Goal: Complete application form: Complete application form

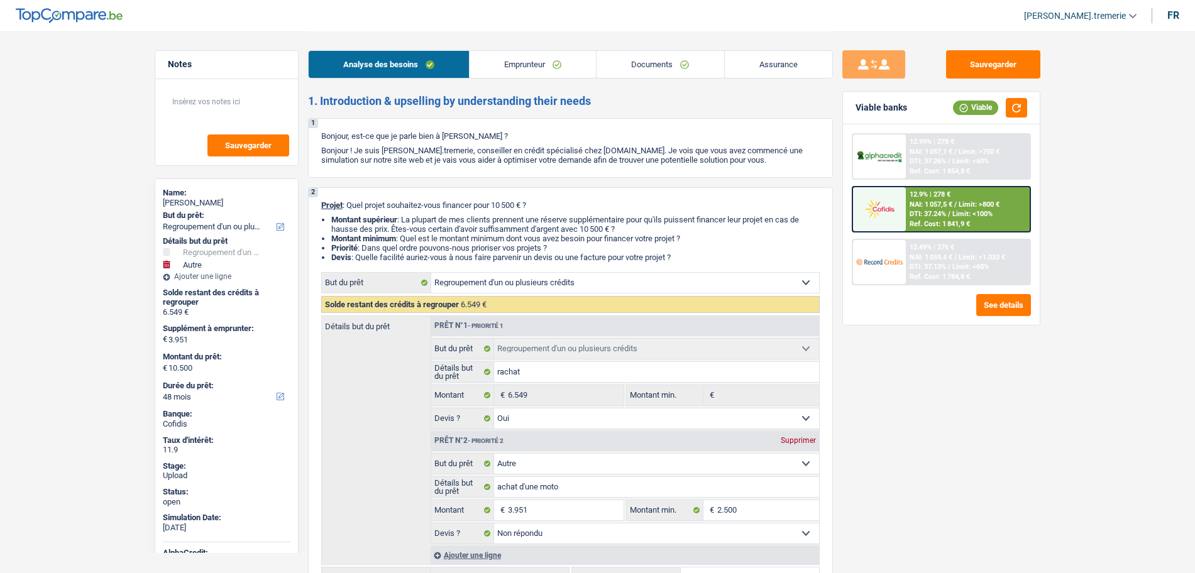
select select "refinancing"
select select "other"
select select "48"
select select "refinancing"
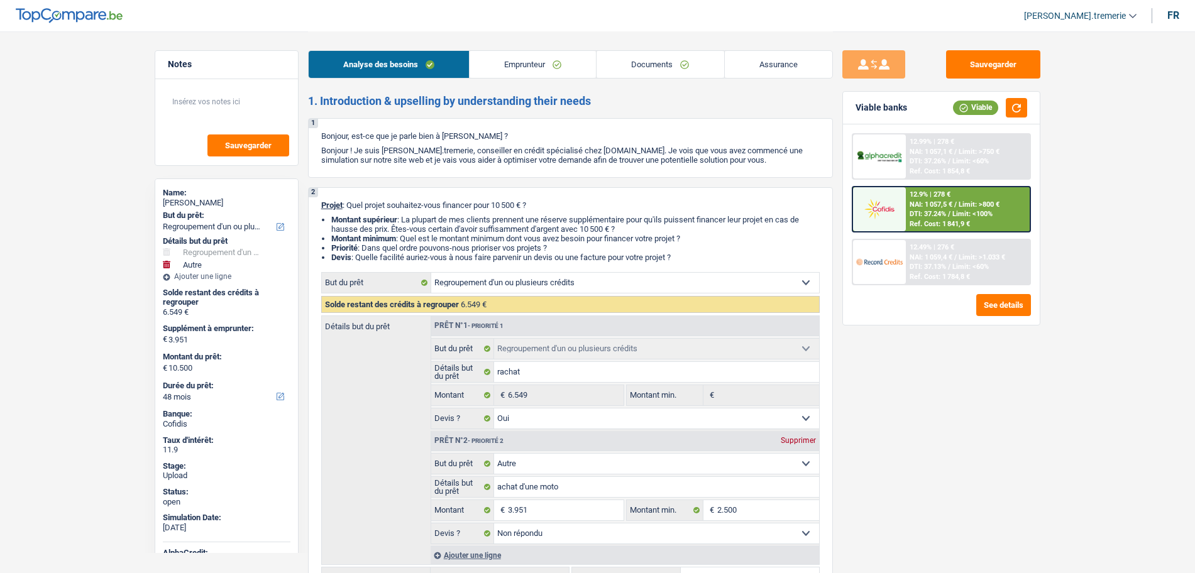
select select "refinancing"
select select "yes"
select select "other"
select select "not_answered"
select select "48"
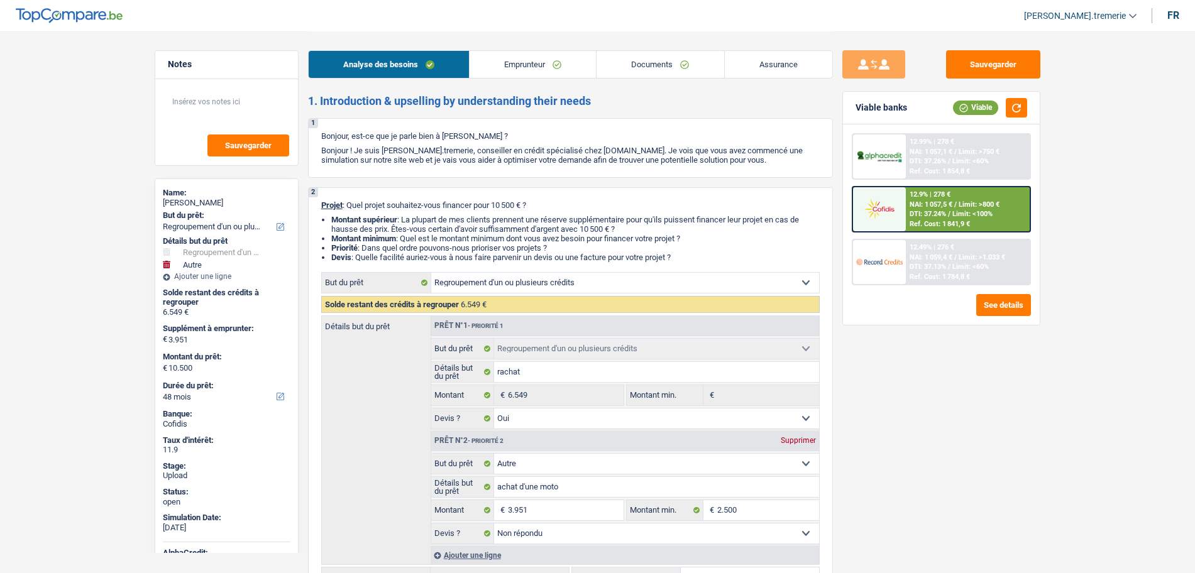
select select "retired"
select select "pension"
select select "rents"
select select "creditConsolidation"
select select "60"
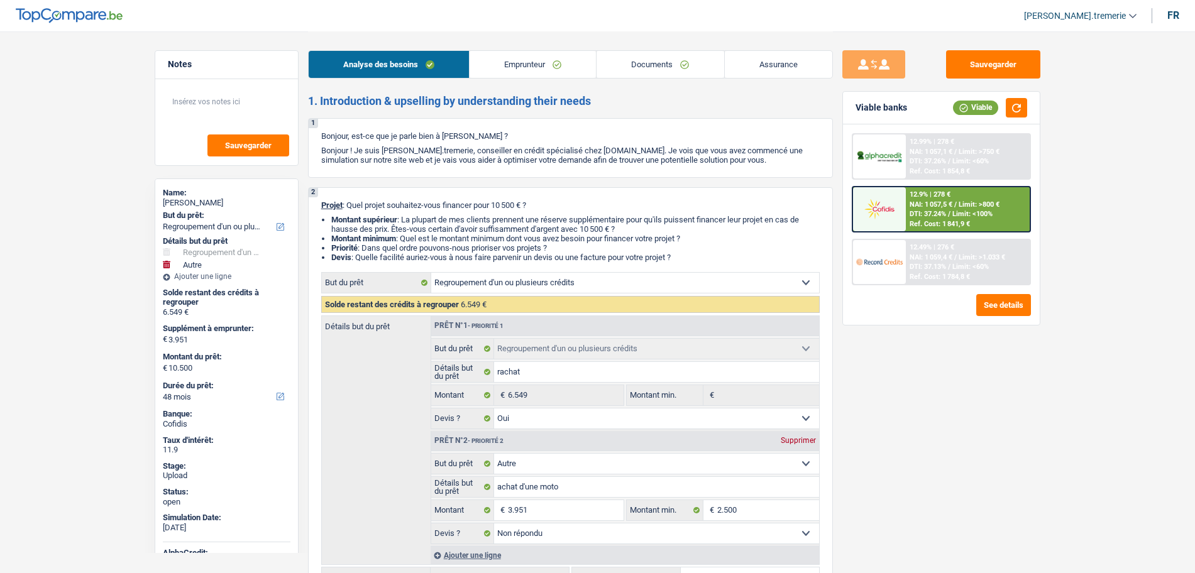
select select "refinancing"
select select "yes"
select select "other"
select select "not_answered"
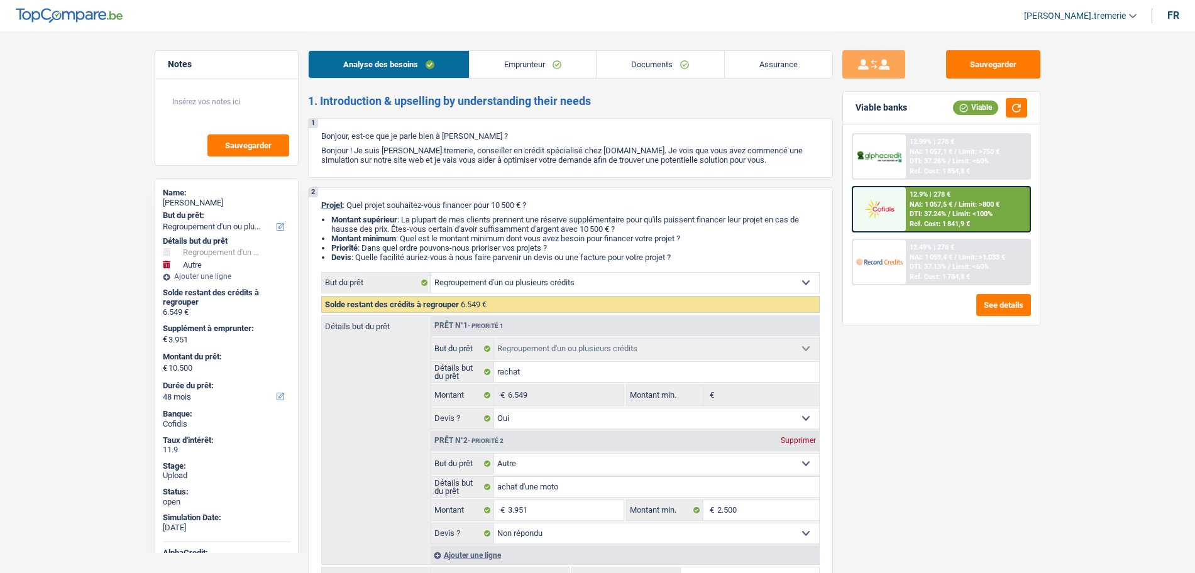
select select "48"
click at [884, 212] on img at bounding box center [879, 208] width 47 height 23
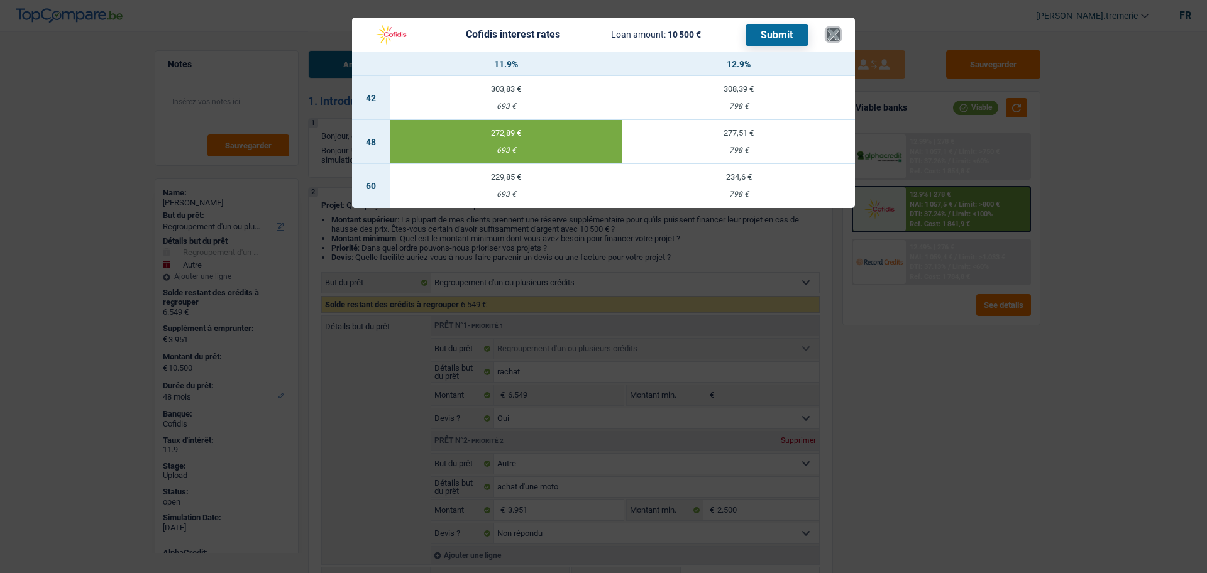
click at [829, 28] on button "×" at bounding box center [833, 34] width 13 height 13
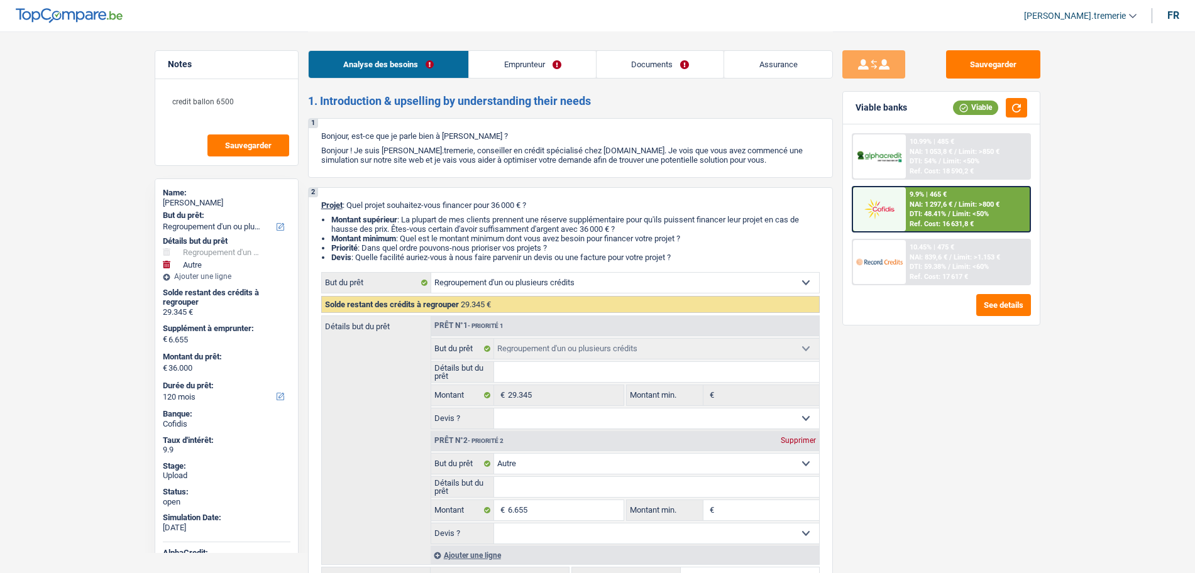
select select "refinancing"
select select "other"
select select "120"
select select "refinancing"
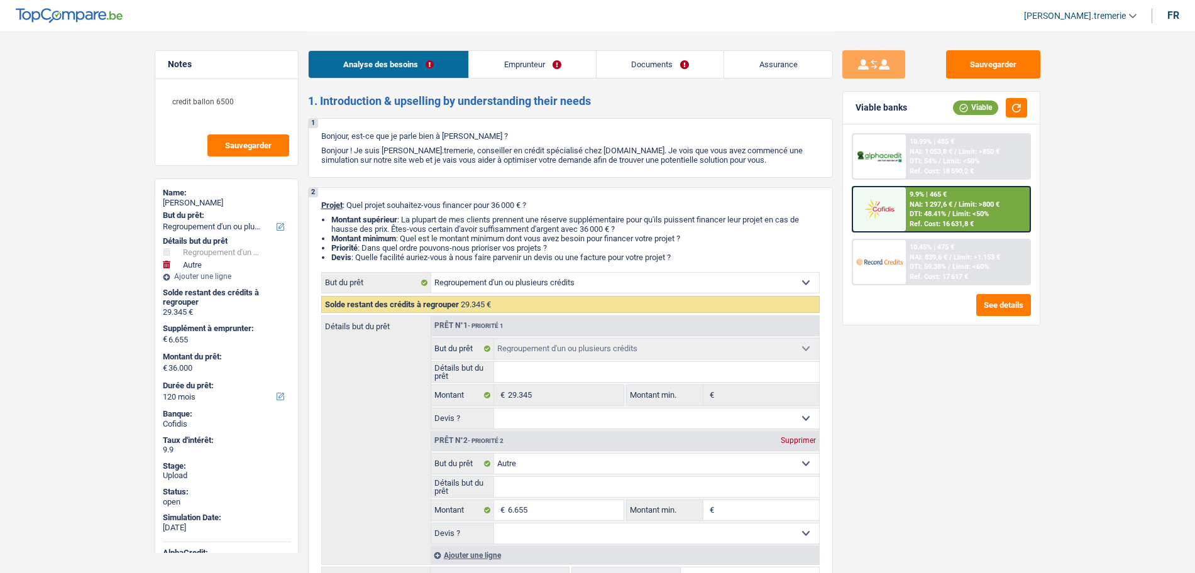
select select "refinancing"
select select "other"
select select "120"
select select "mutuality"
select select "mutualityIndemnity"
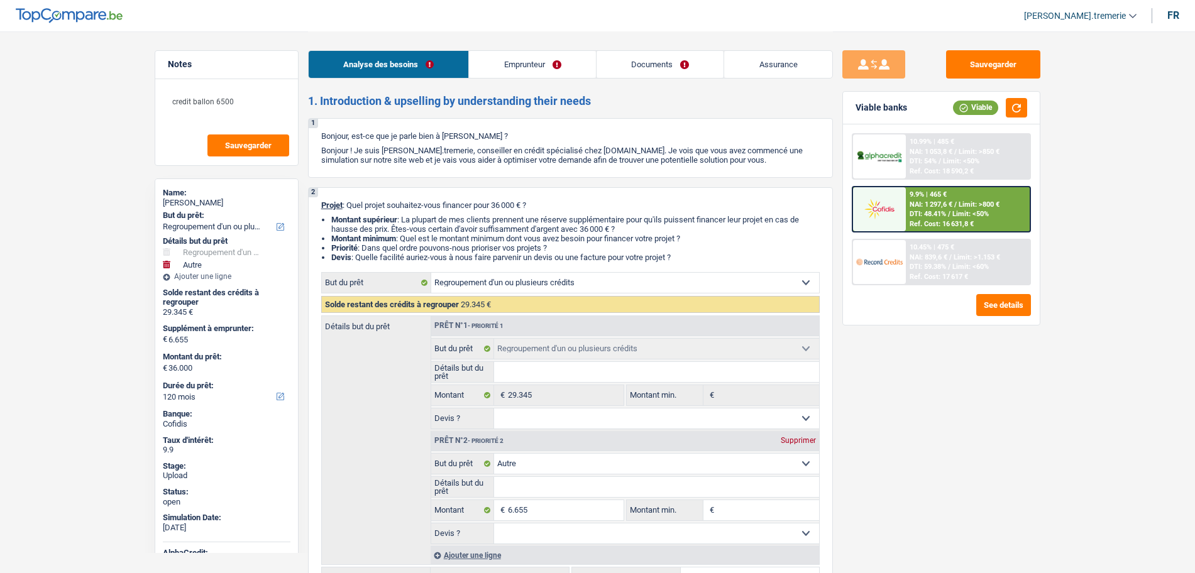
select select "alimony"
select select "familyAllowances"
select select "rents"
select select "personalLoan"
select select "homeFurnishingOrRelocation"
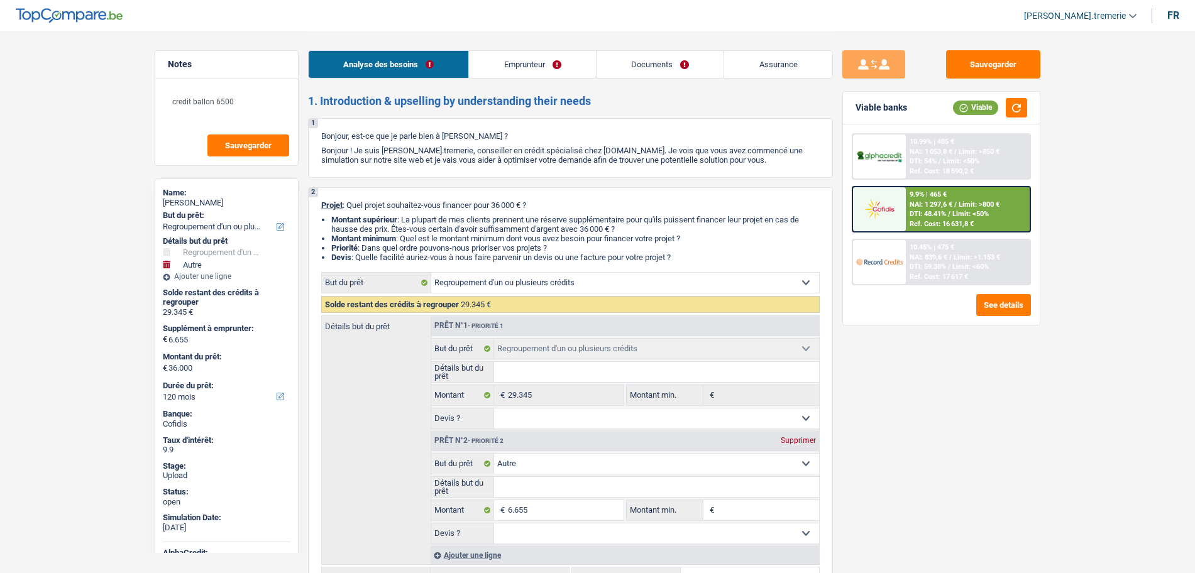
select select "120"
select select "carLoan"
select select "60"
select select "cardOrCredit"
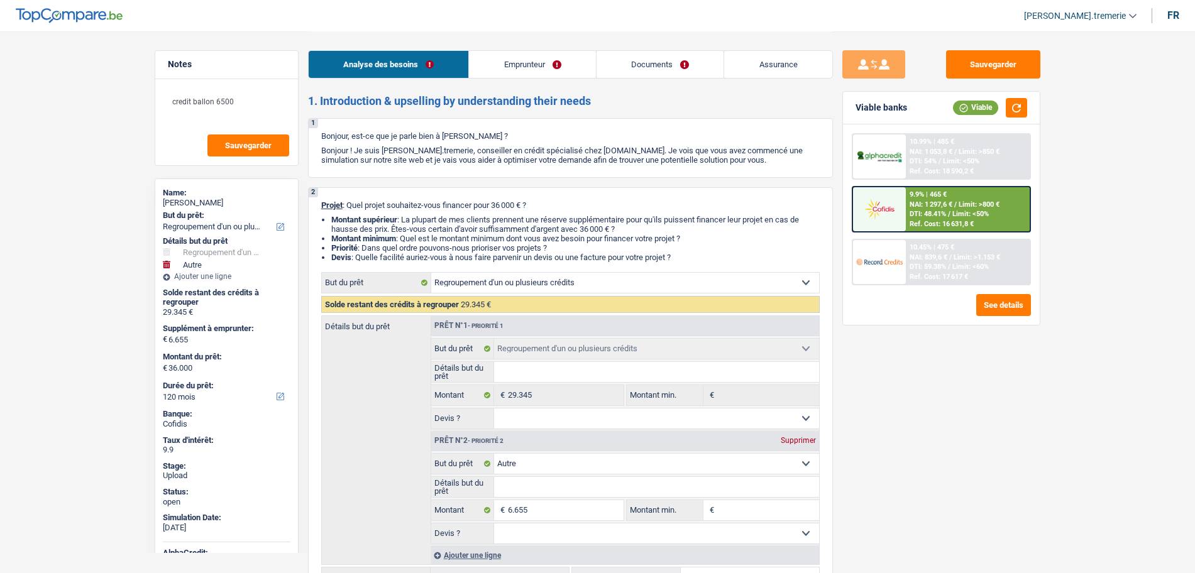
select select "refinancing"
select select "other"
select select "120"
select select "32"
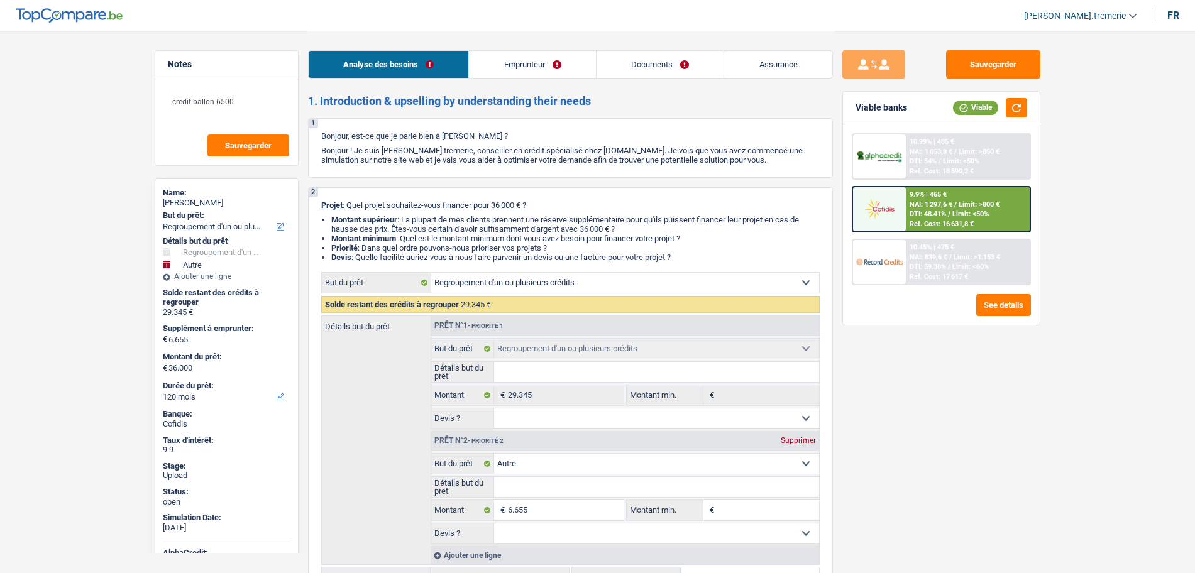
select select "divorced"
click at [560, 62] on link "Emprunteur" at bounding box center [532, 64] width 127 height 27
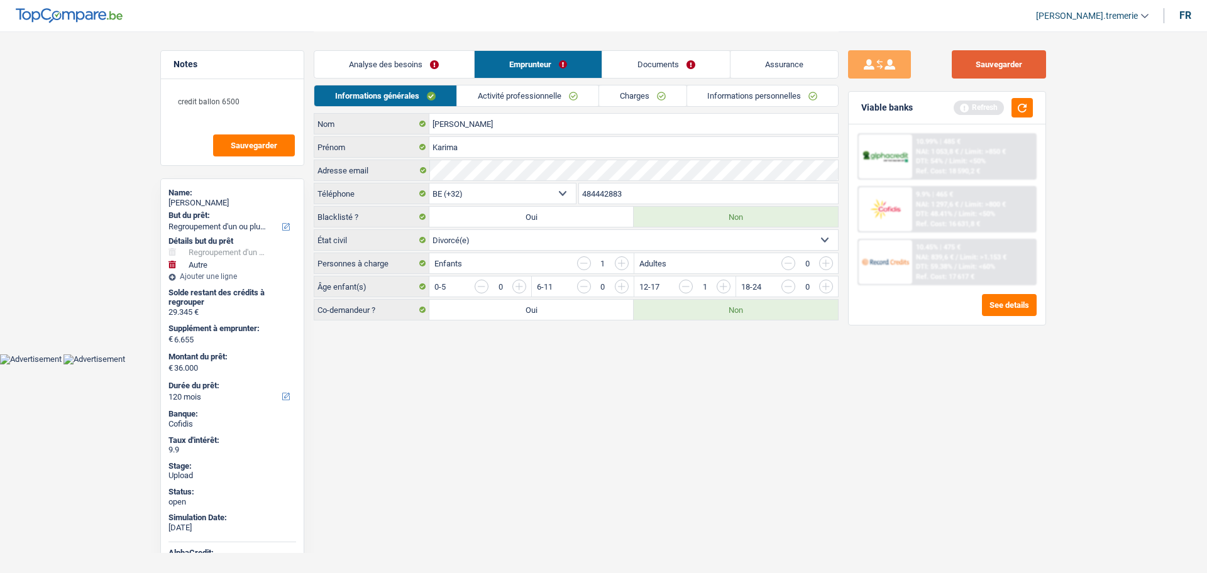
click at [991, 53] on button "Sauvegarder" at bounding box center [999, 64] width 94 height 28
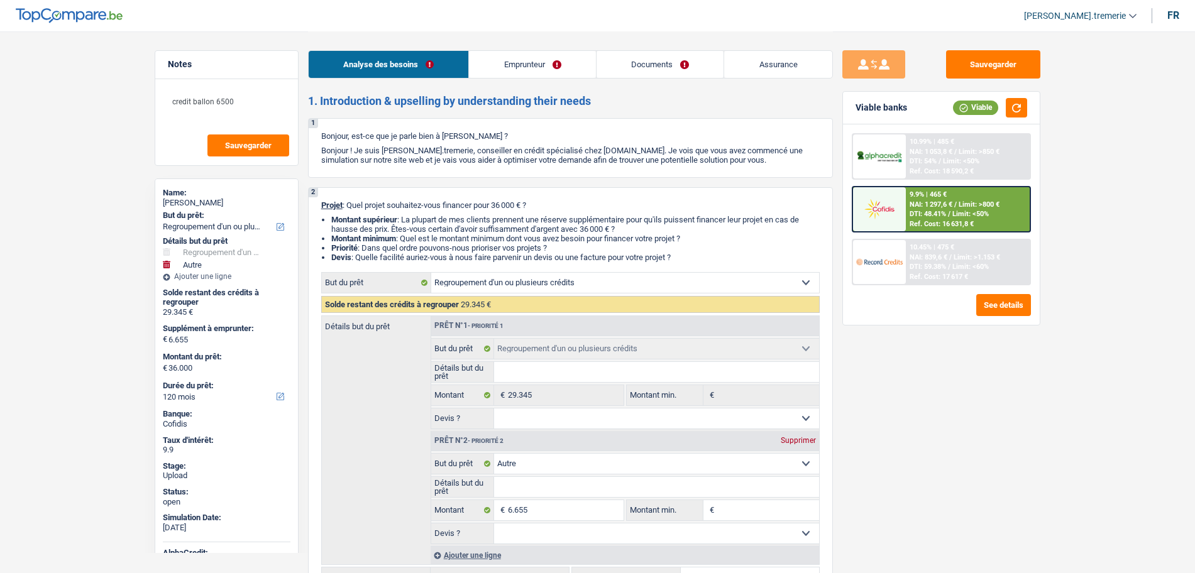
select select "refinancing"
select select "other"
select select "120"
select select "refinancing"
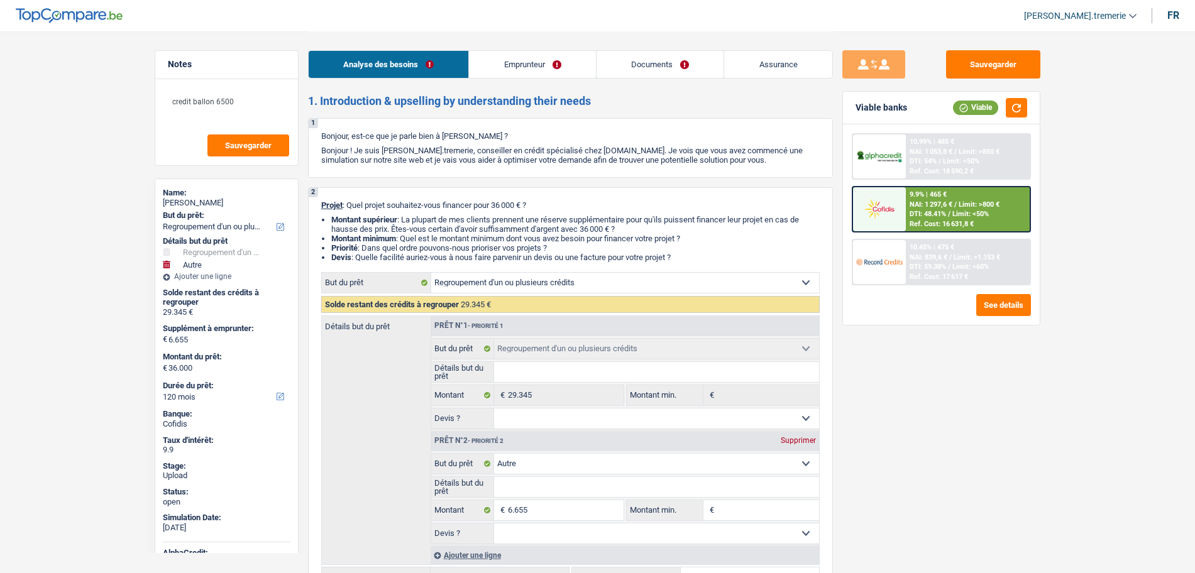
select select "refinancing"
select select "other"
select select "120"
select select "mutuality"
select select "mutualityIndemnity"
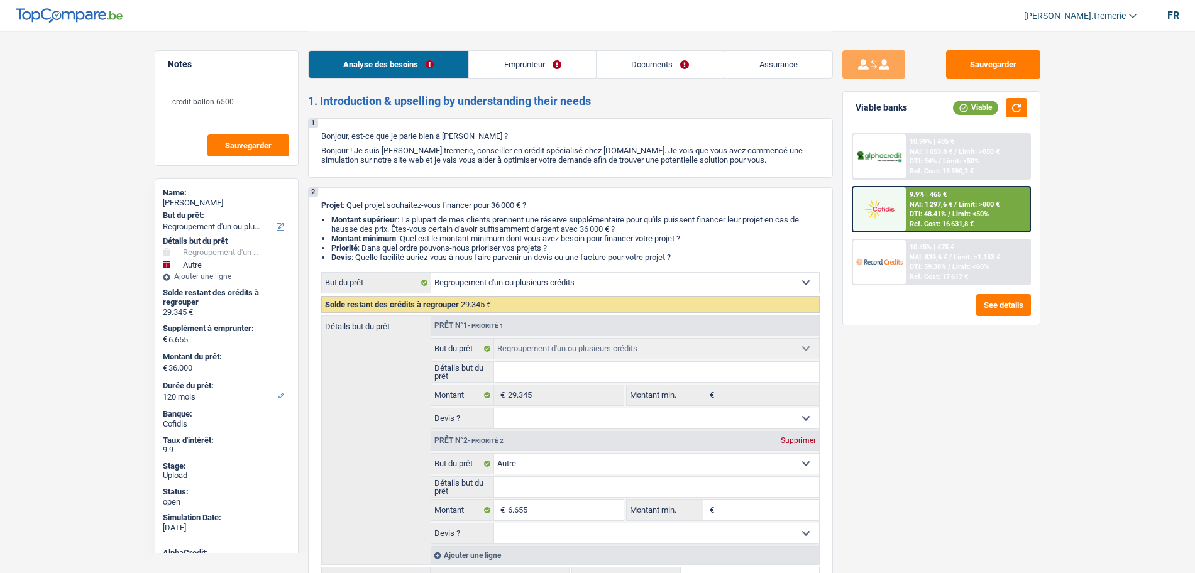
select select "alimony"
select select "familyAllowances"
select select "rents"
select select "personalLoan"
select select "homeFurnishingOrRelocation"
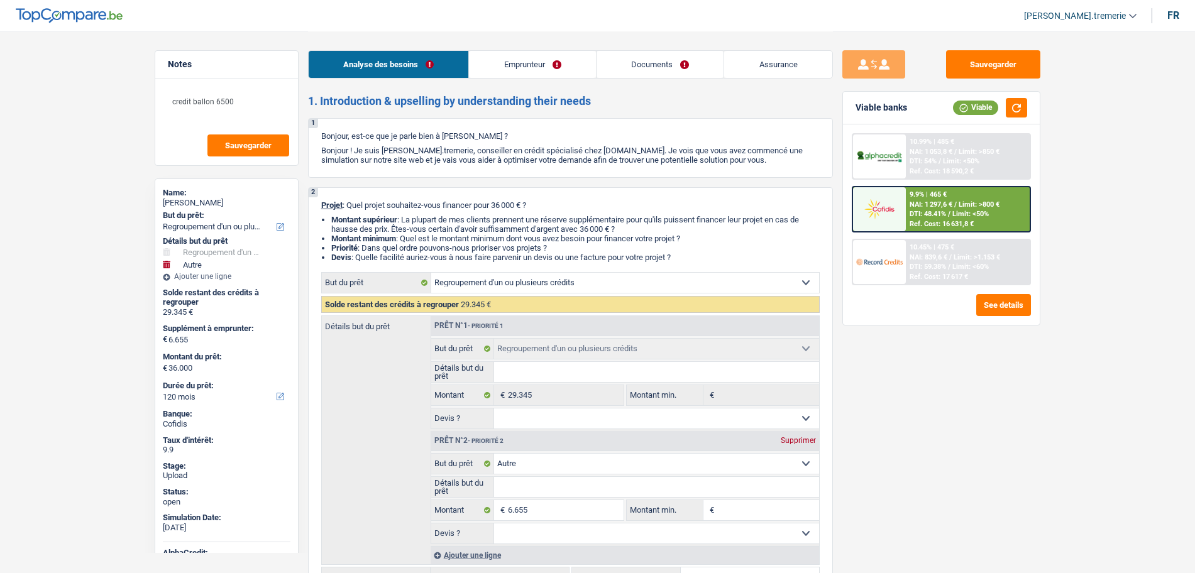
select select "120"
select select "carLoan"
select select "60"
select select "cardOrCredit"
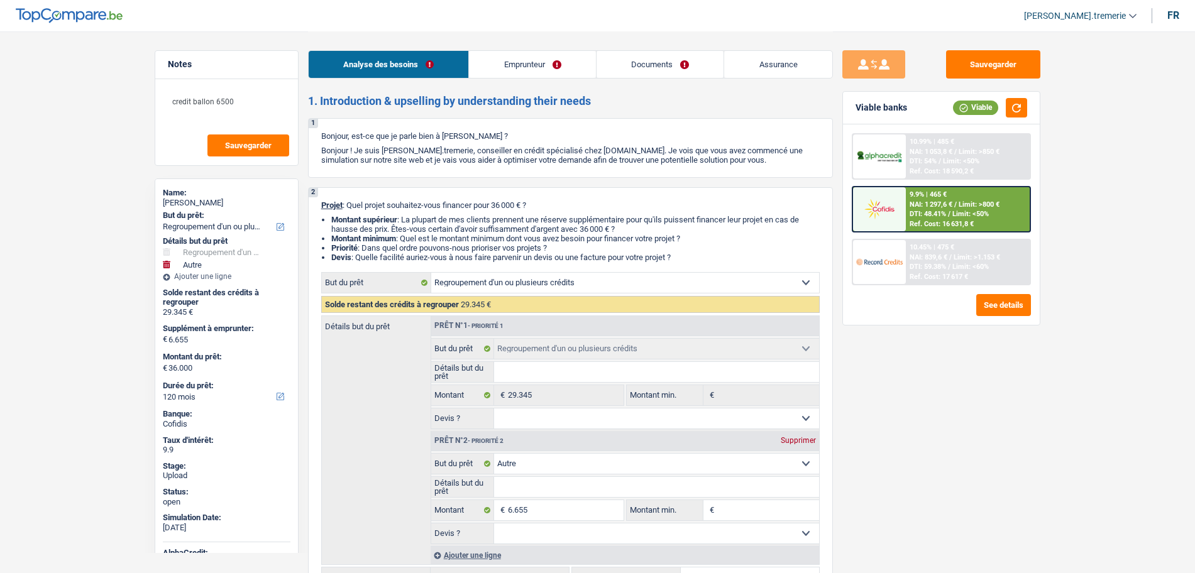
select select "refinancing"
select select "other"
select select "120"
click at [926, 210] on span "DTI: 48.41%" at bounding box center [928, 214] width 36 height 8
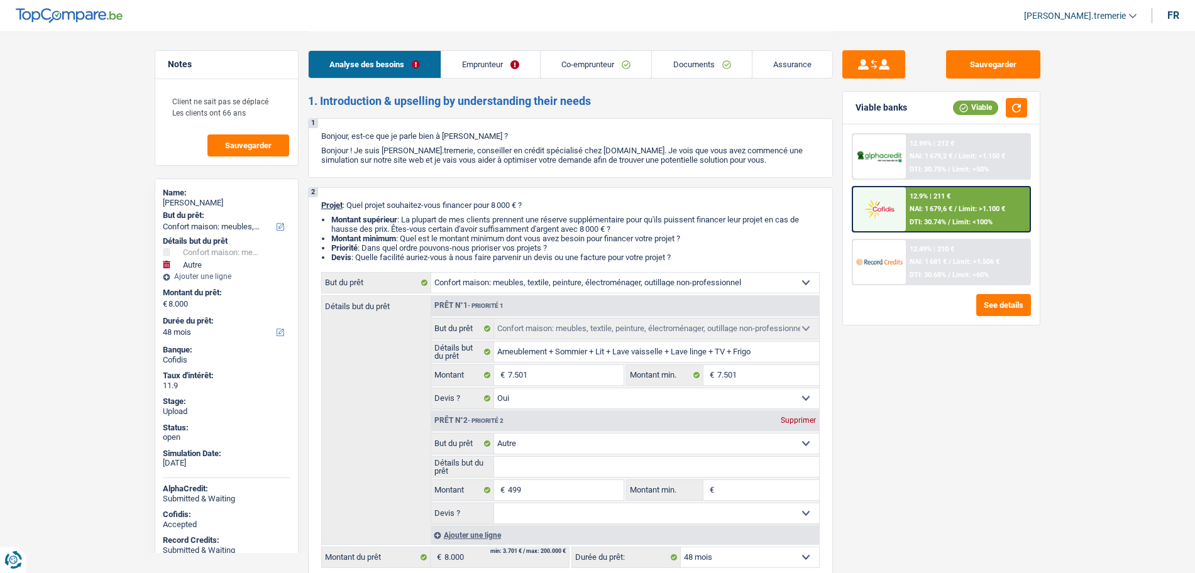
select select "household"
select select "other"
select select "48"
select select "household"
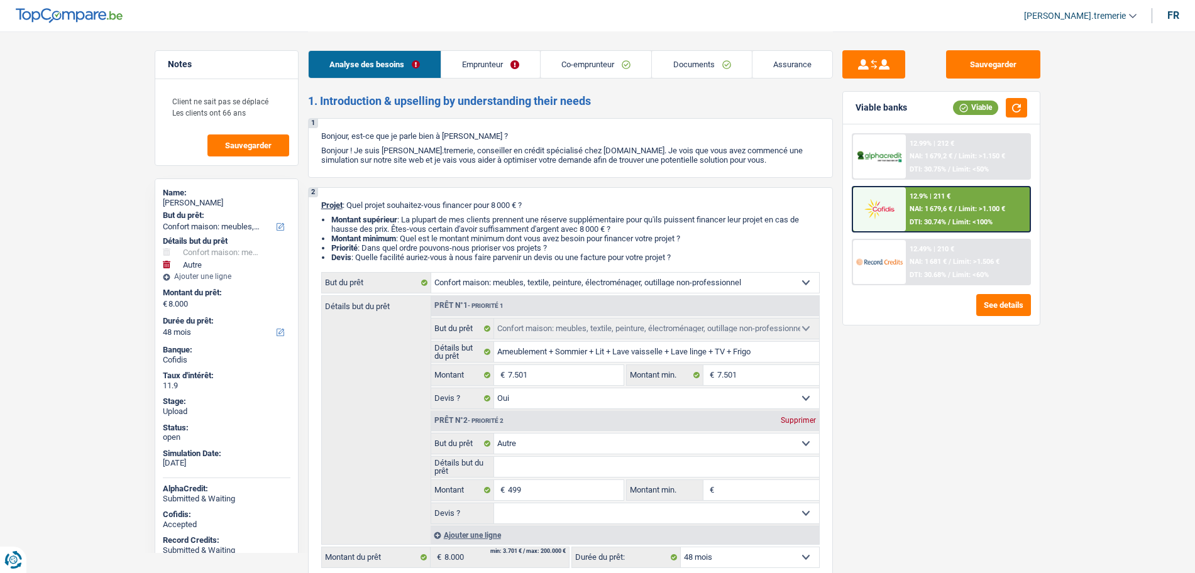
select select "household"
select select "yes"
select select "other"
select select "48"
select select "retired"
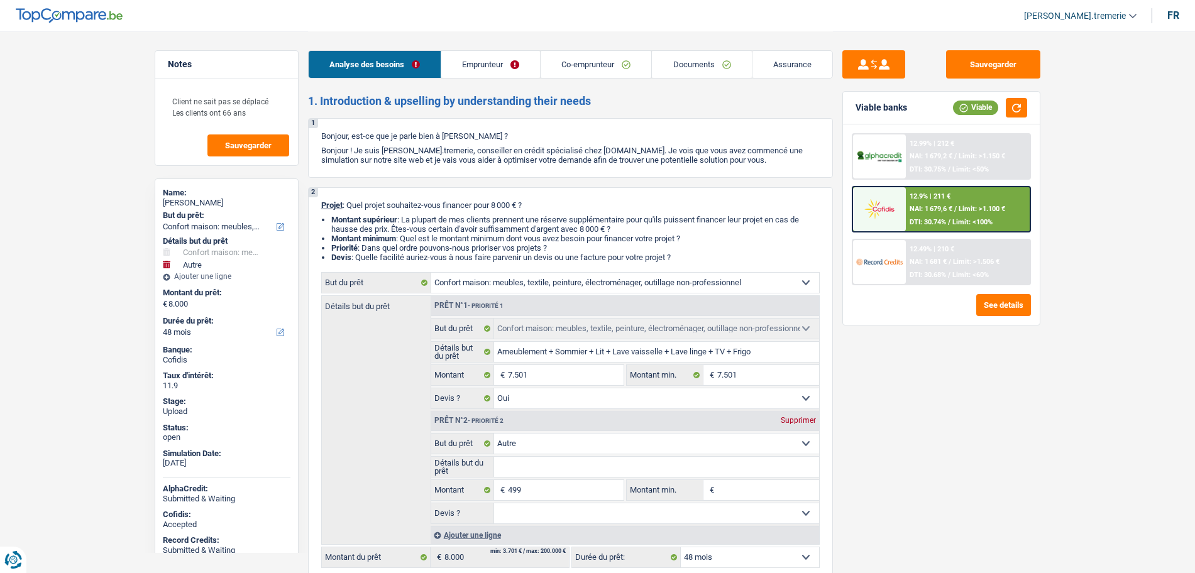
select select "retired"
select select "pension"
select select "rents"
select select "personalLoan"
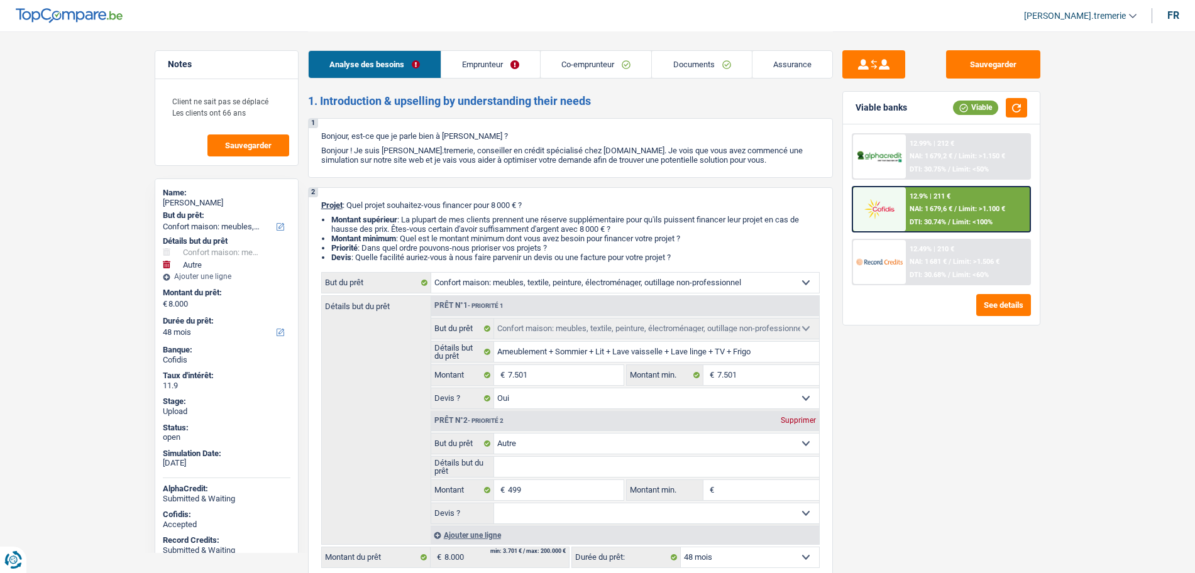
select select "homeFurnishingOrRelocation"
select select "30"
select select "household"
select select "yes"
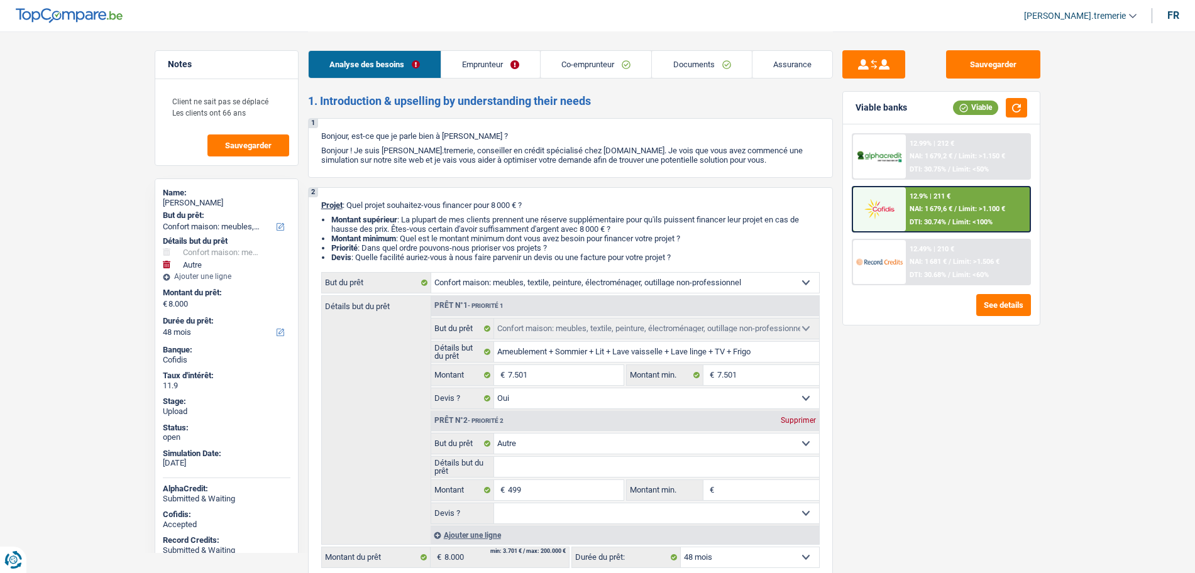
select select "other"
select select "48"
click at [949, 214] on div "12.9% | 211 € NAI: 1 679,6 € / Limit: >1.100 € DTI: 30.74% / Limit: <100%" at bounding box center [968, 209] width 124 height 44
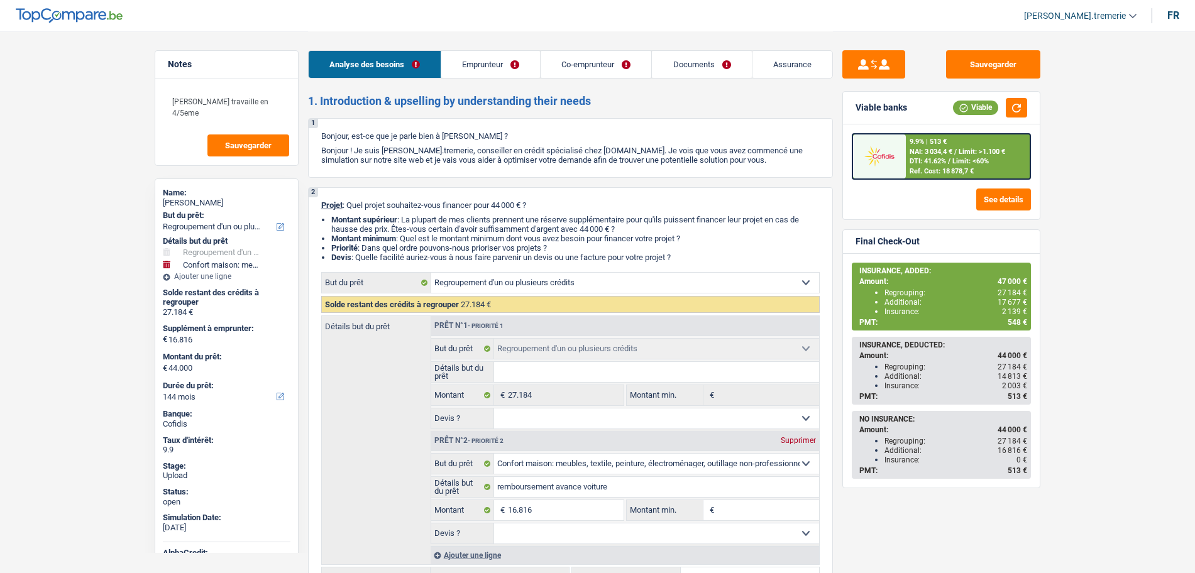
select select "refinancing"
select select "household"
select select "144"
select select "refinancing"
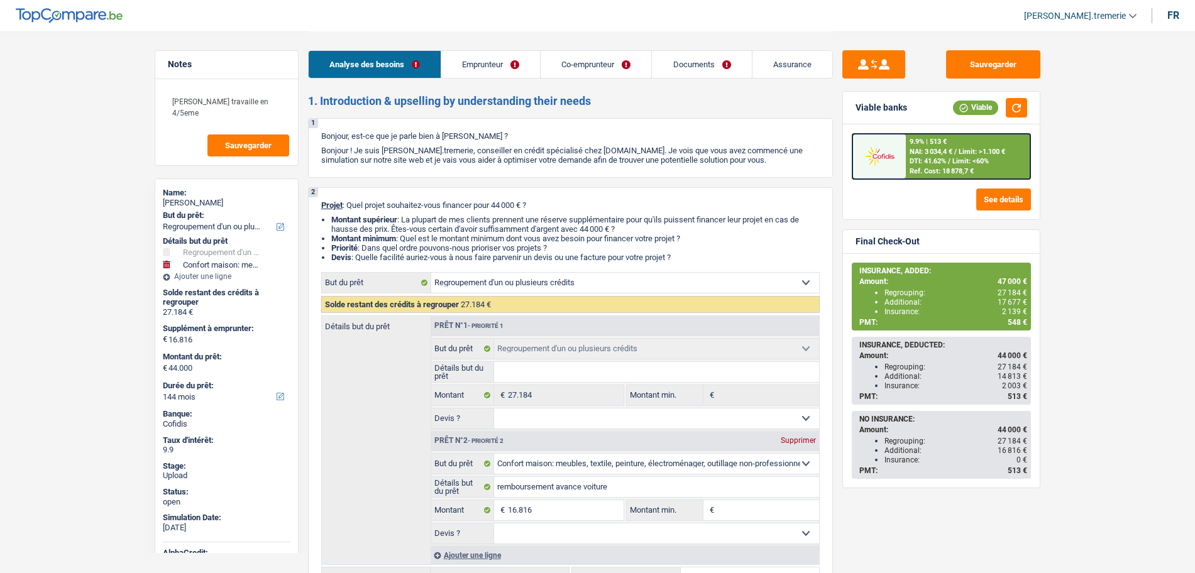
select select "refinancing"
select select "household"
select select "144"
select select "privateEmployee"
select select "publicEmployee"
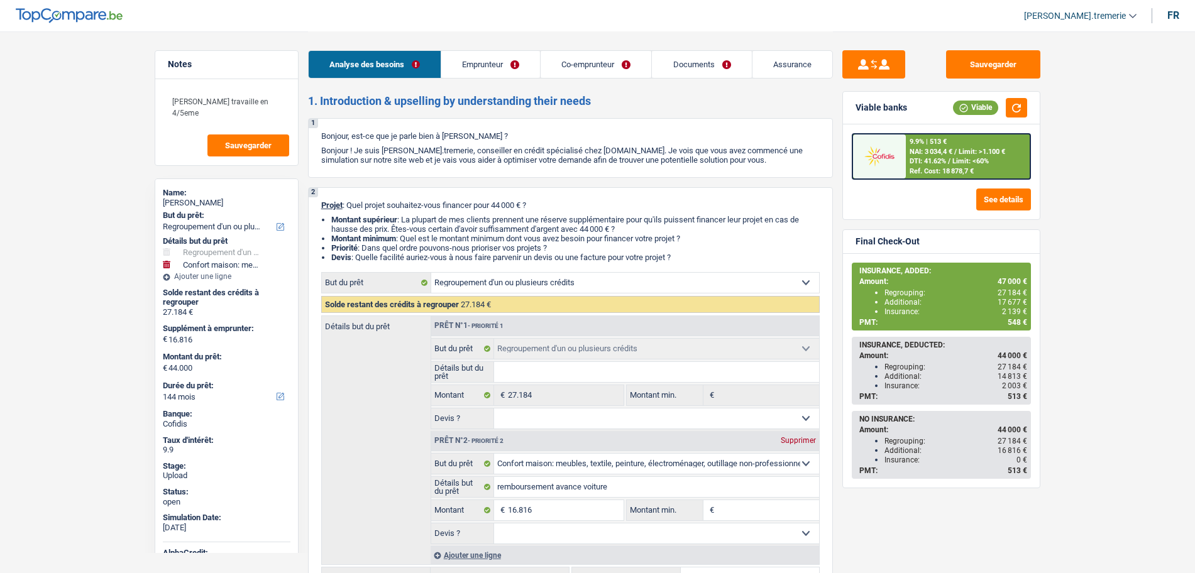
select select "netSalary"
select select "familyAllowances"
select select "mealVouchers"
select select "netSalary"
select select "mealVouchers"
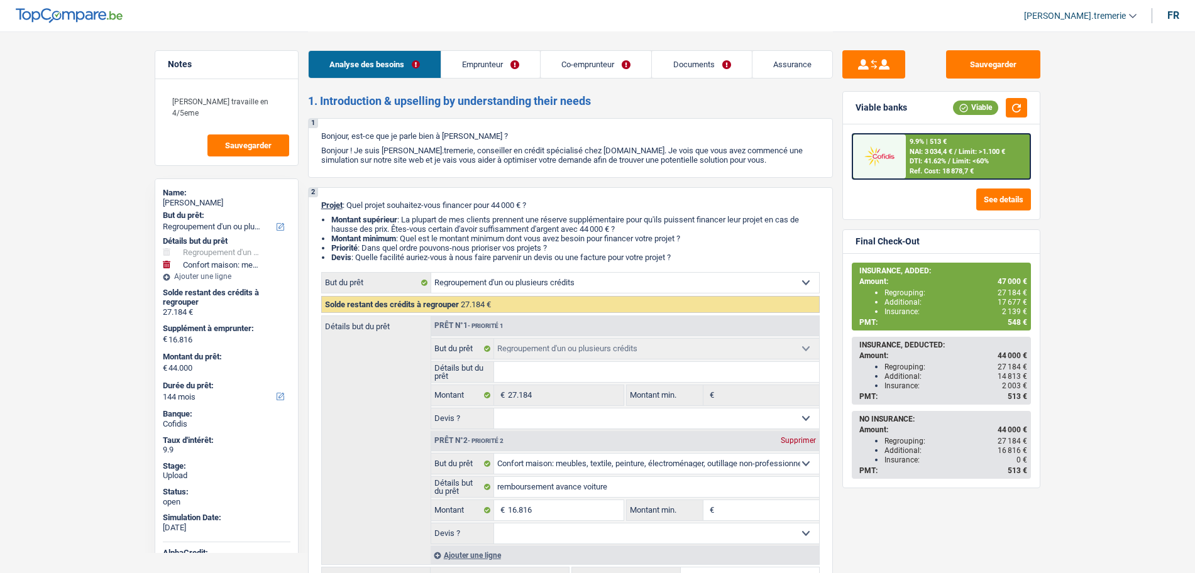
select select "familyAllowances"
select select "ownerWithMortgage"
select select "mortgage"
select select "300"
select select "personalLoan"
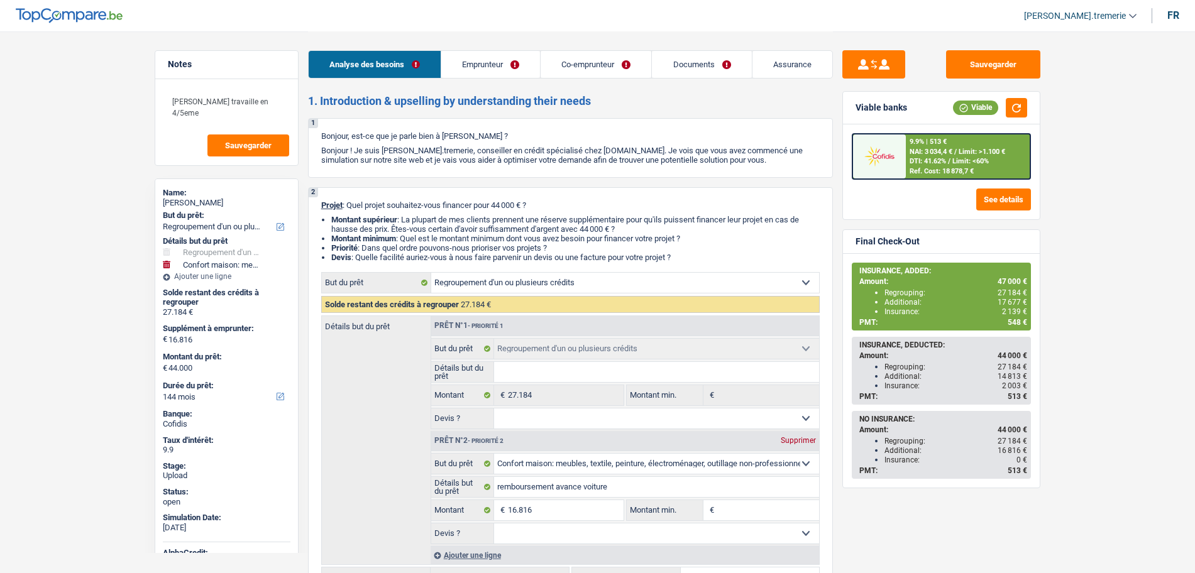
select select "smallWorks"
select select "120"
select select "personalLoan"
select select "homeFurnishingOrRelocation"
select select "36"
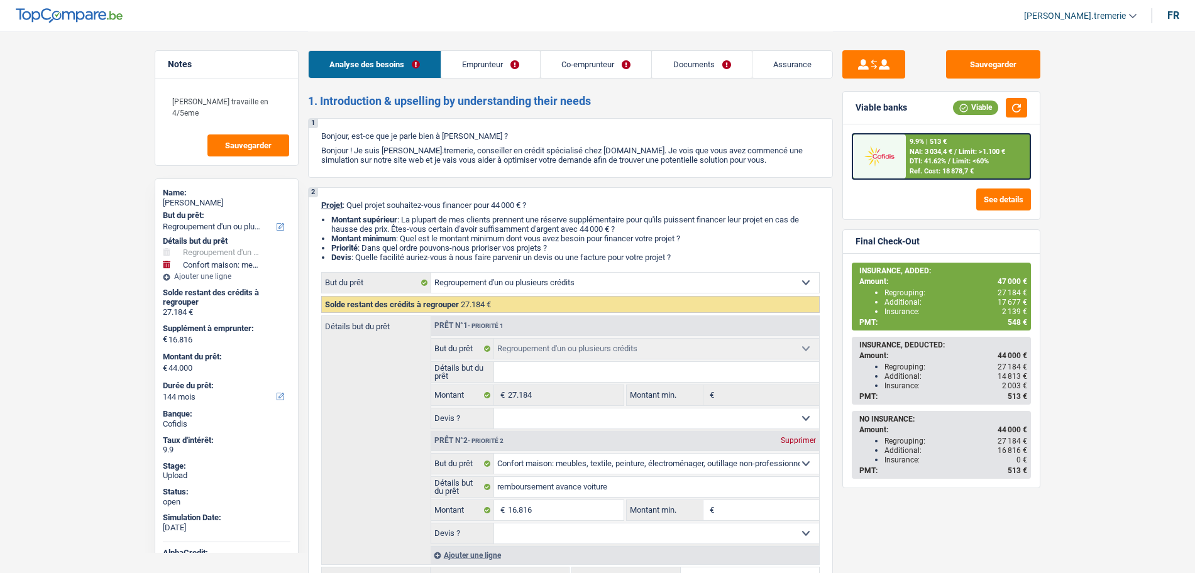
select select "refinancing"
select select "household"
select select "144"
click at [945, 143] on div "9.9% | 513 €" at bounding box center [928, 142] width 37 height 8
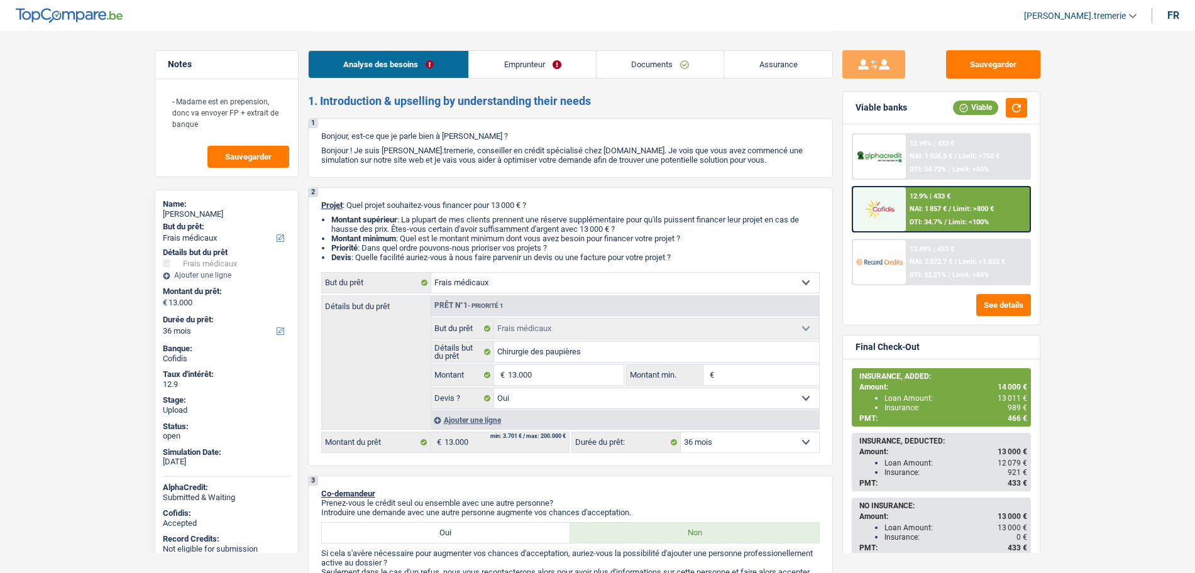
select select "medical"
select select "36"
select select "medical"
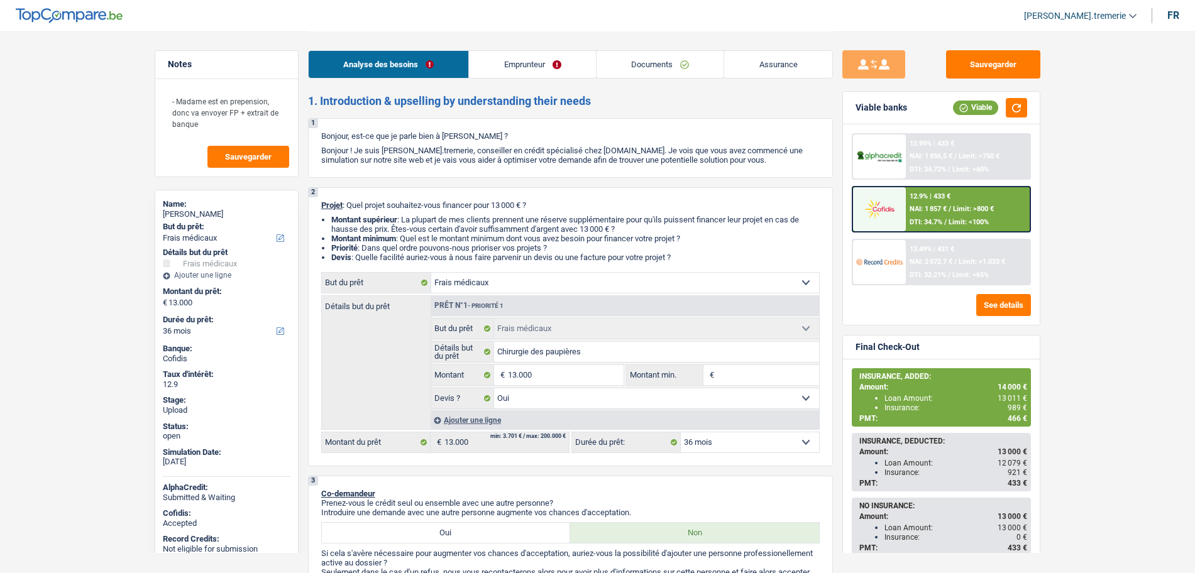
select select "yes"
select select "36"
select select "publicEmployee"
select select "netSalary"
select select "pension"
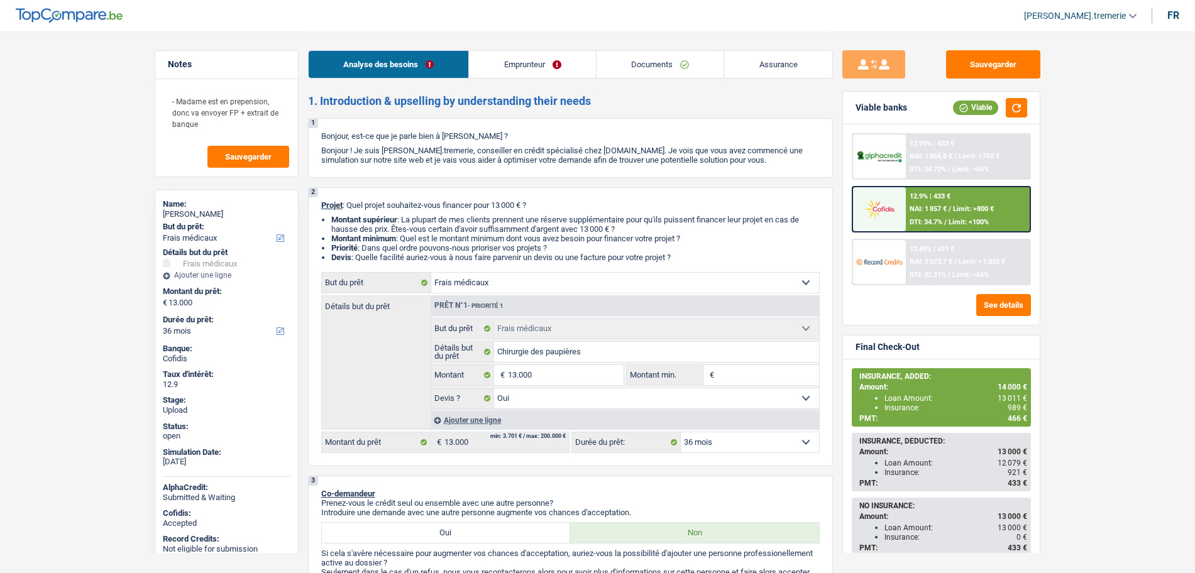
select select "mealVouchers"
select select "ownerWithoutMortgage"
select select "personalLoan"
select select "miscellaneousCosts"
select select "24"
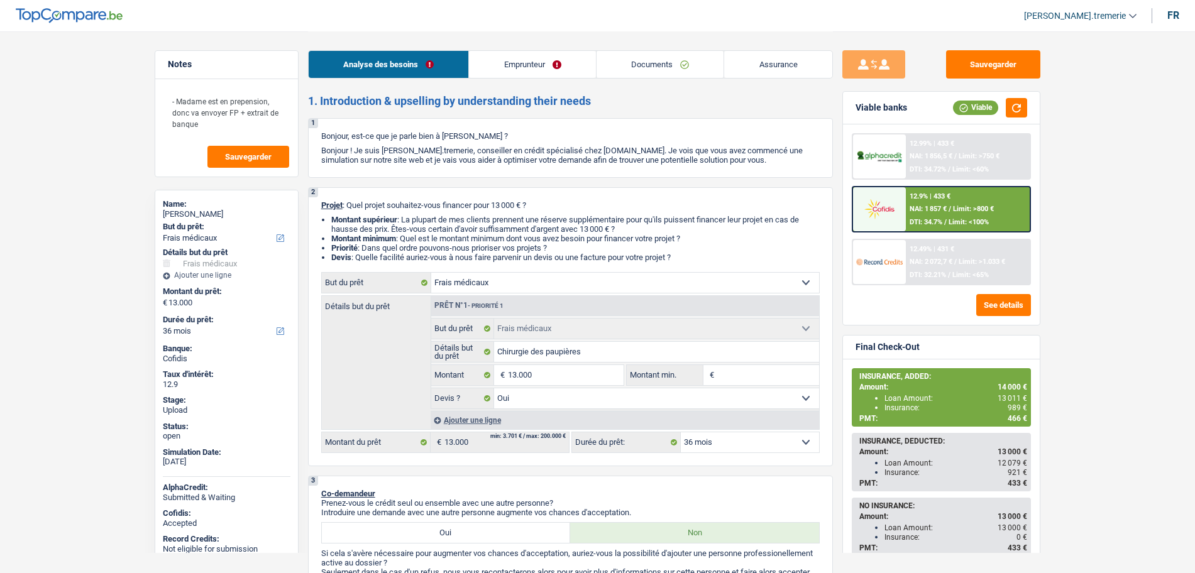
select select "carLoan"
select select "60"
select select "medical"
select select "yes"
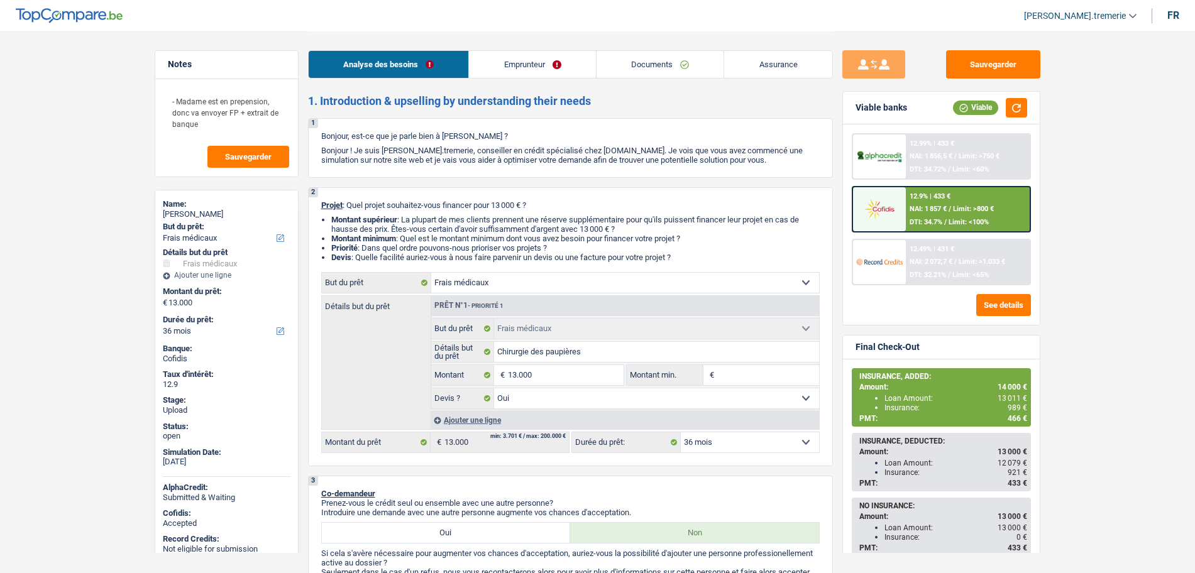
select select "36"
click at [935, 226] on span "DTI: 34.7%" at bounding box center [926, 222] width 33 height 8
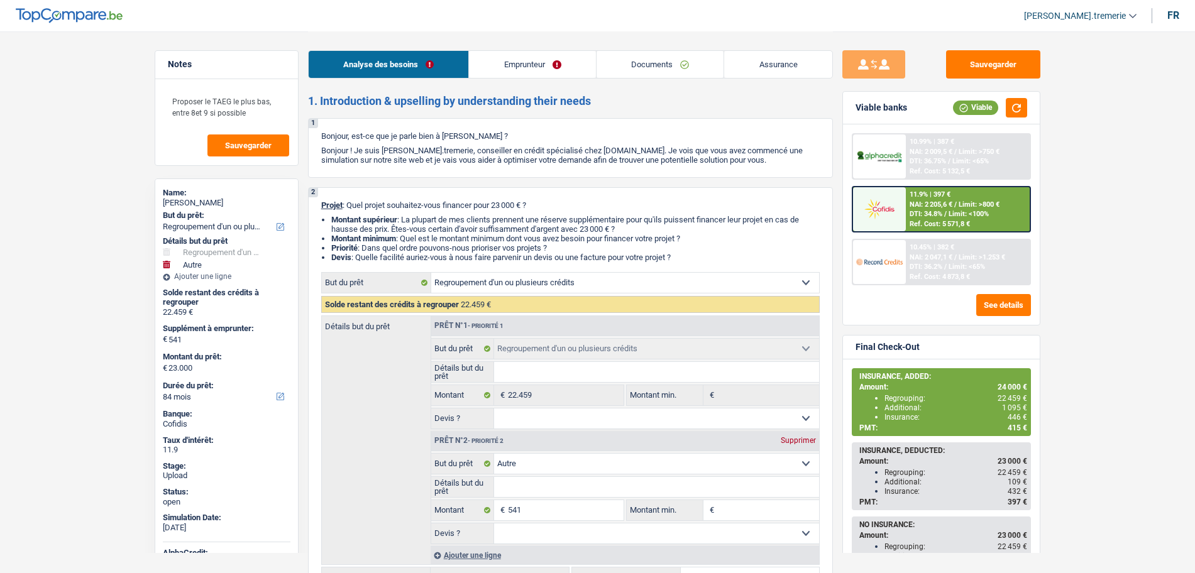
select select "refinancing"
select select "other"
select select "84"
select select "refinancing"
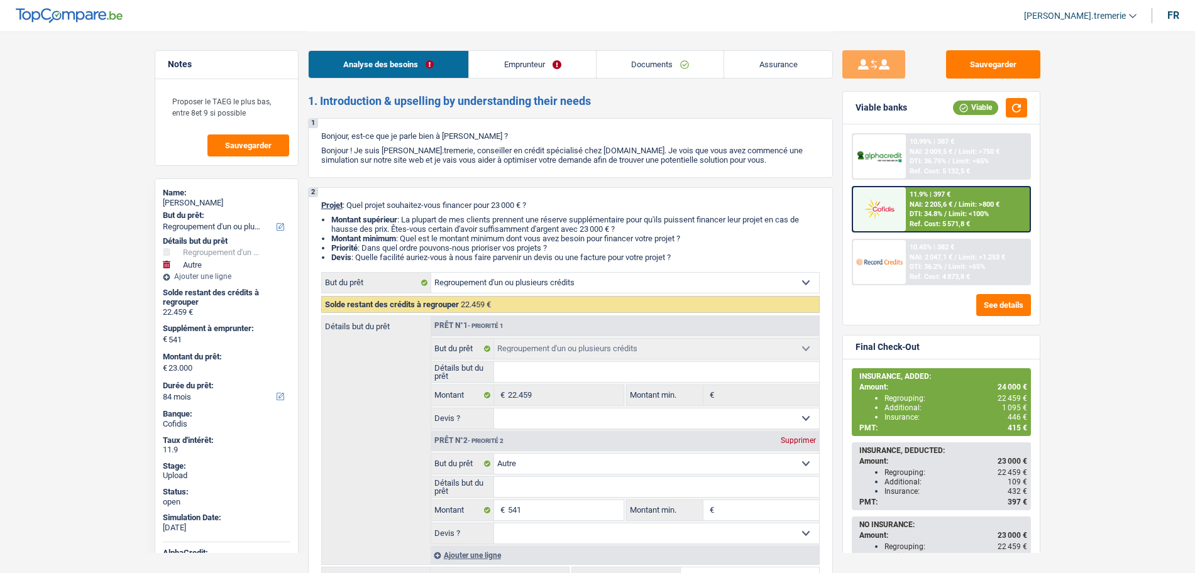
select select "refinancing"
select select "other"
select select "84"
select select "publicEmployee"
select select "familyAllowances"
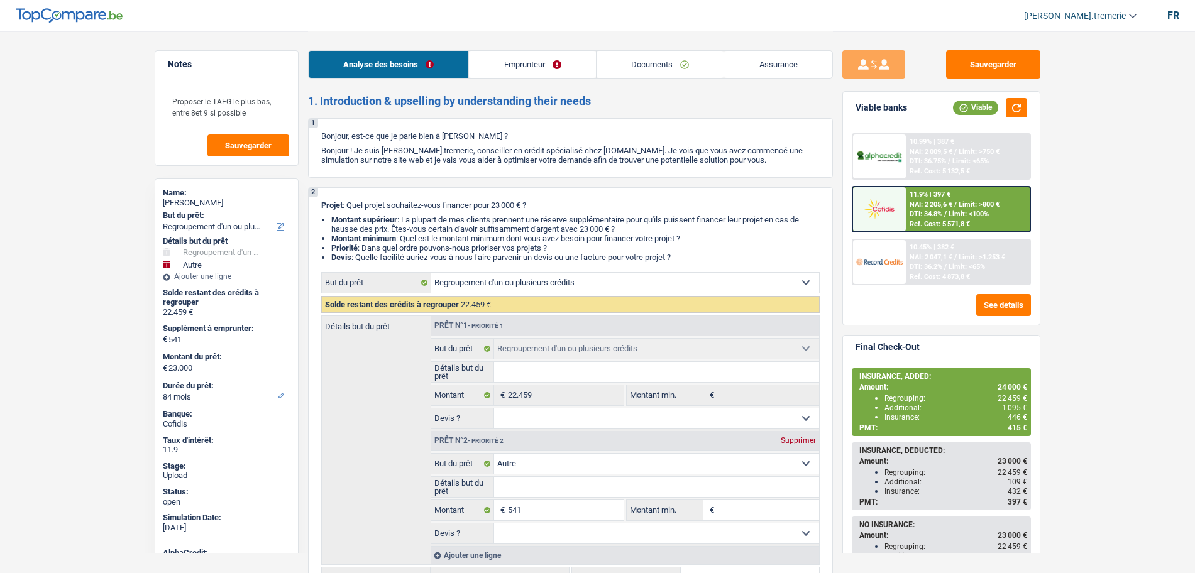
select select "netSalary"
select select "mealVouchers"
select select "ownerWithMortgage"
select select "mortgage"
select select "240"
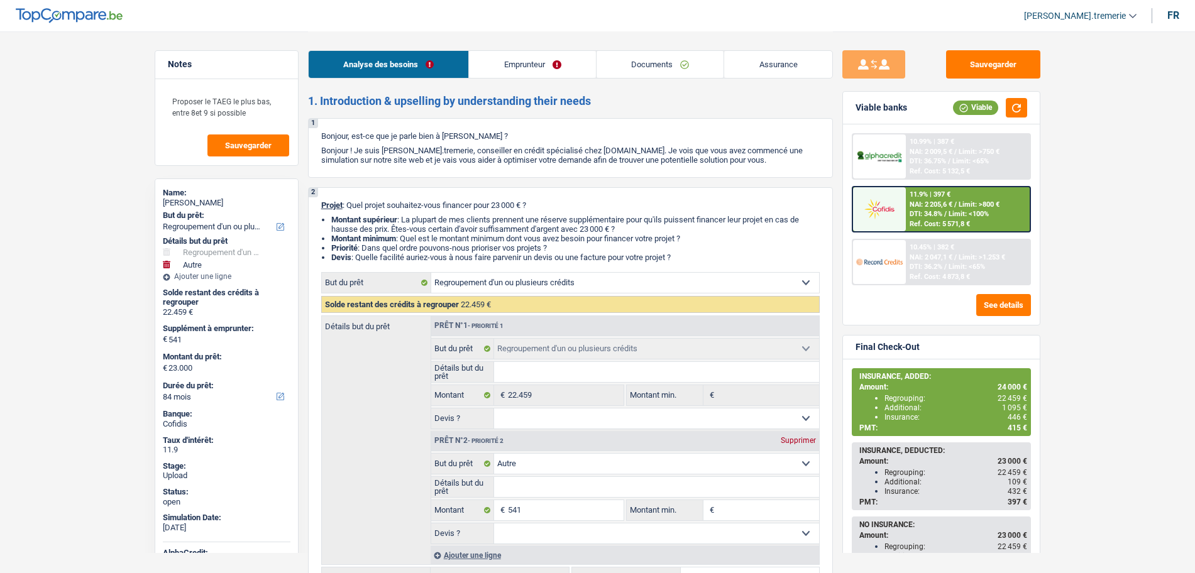
select select "personalSale"
select select "84"
select select "cardOrCredit"
select select "refinancing"
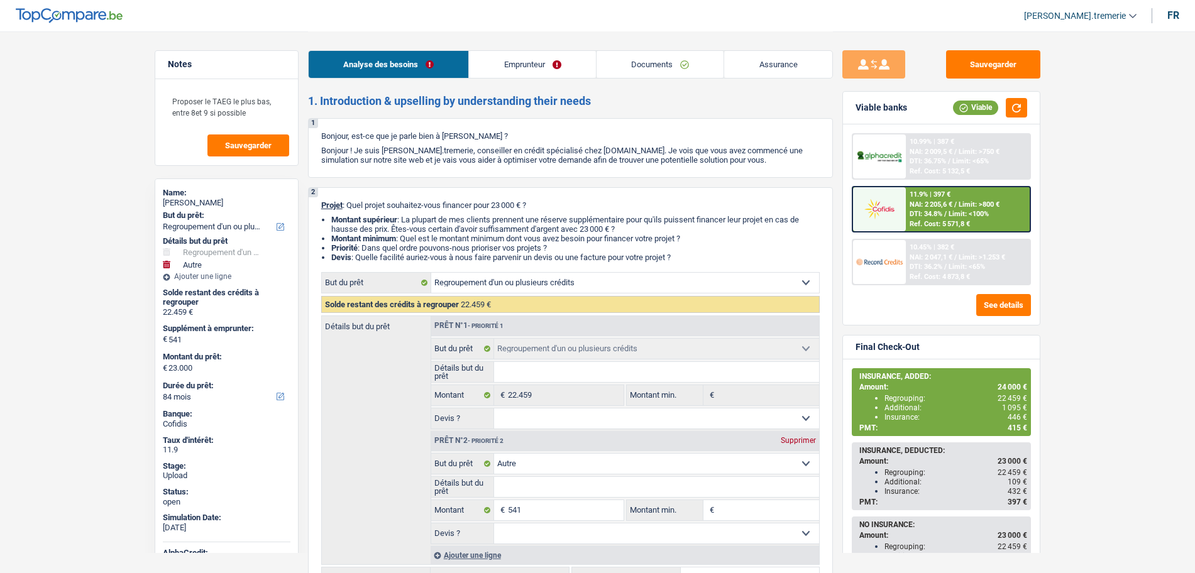
select select "refinancing"
select select "other"
select select "84"
click at [927, 196] on div "11.9% | 397 €" at bounding box center [930, 195] width 41 height 8
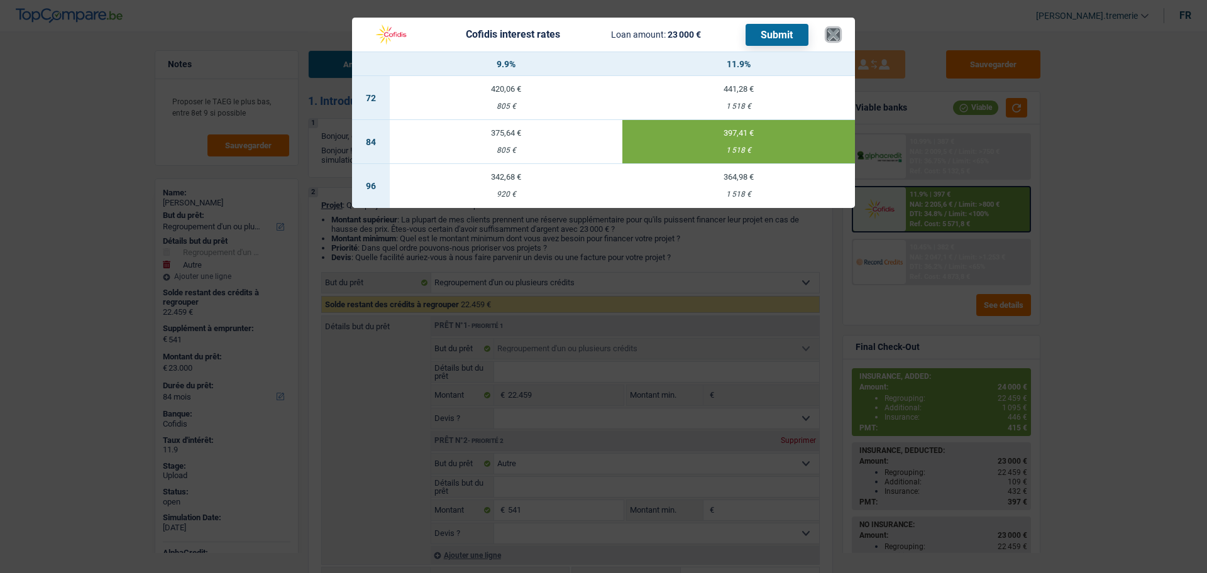
click at [839, 35] on button "×" at bounding box center [833, 34] width 13 height 13
